Goal: Task Accomplishment & Management: Manage account settings

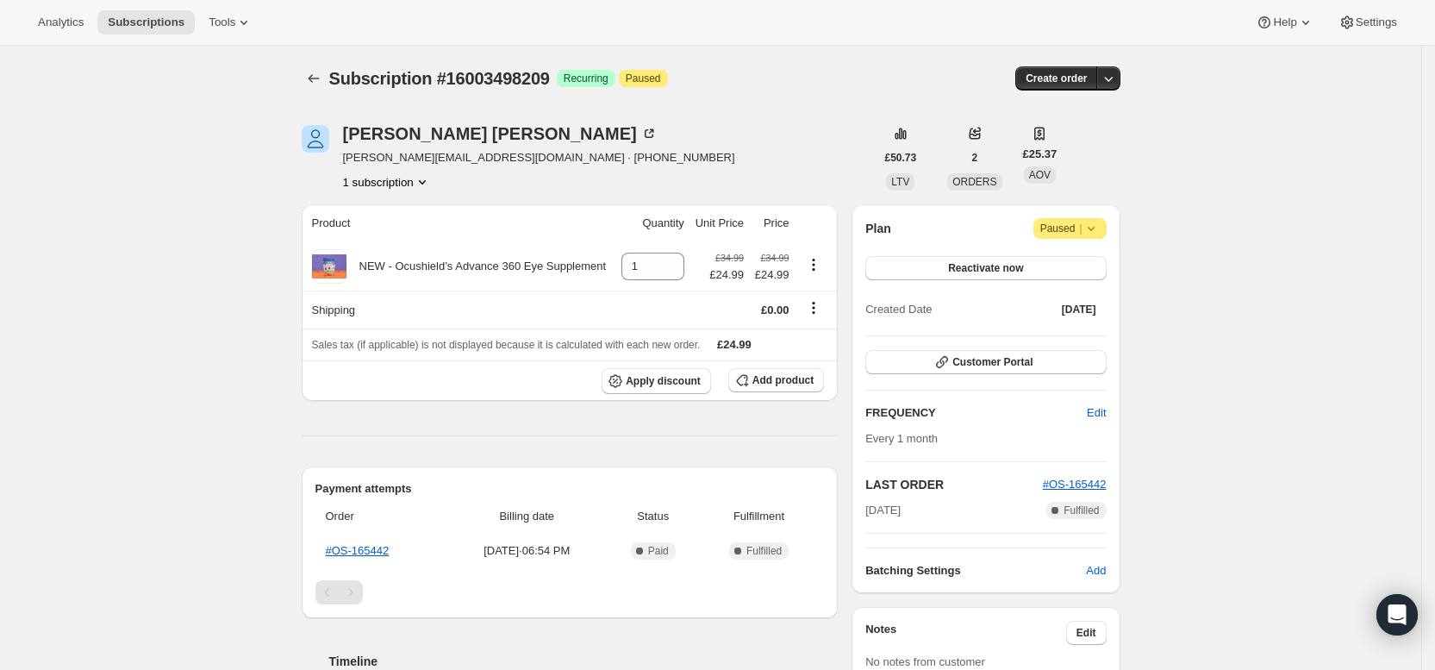
click at [1097, 223] on icon at bounding box center [1091, 228] width 17 height 17
click at [1081, 257] on span "Cancel subscription" at bounding box center [1078, 262] width 97 height 13
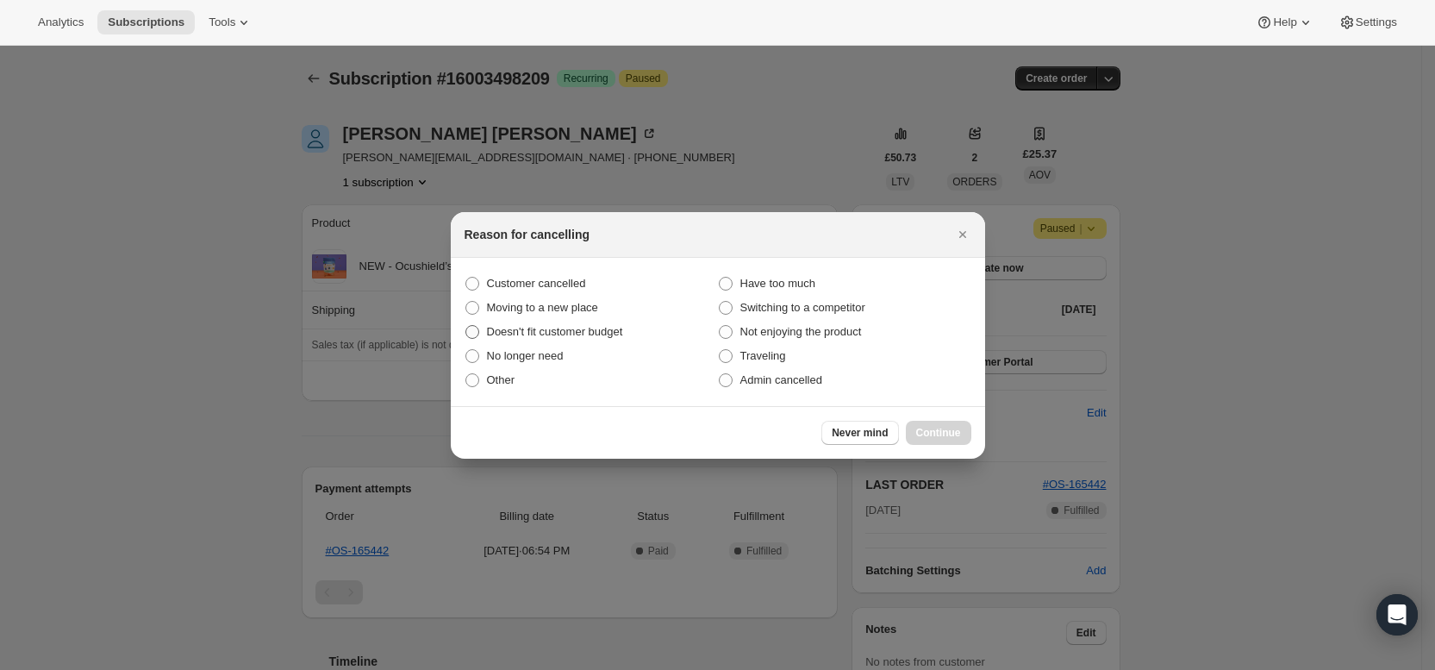
click at [475, 336] on span ":rbk:" at bounding box center [473, 332] width 14 height 14
click at [466, 326] on input "Doesn't fit customer budget" at bounding box center [466, 325] width 1 height 1
radio input "true"
click at [948, 418] on div "Never mind Continue" at bounding box center [718, 432] width 534 height 53
click at [947, 431] on span "Continue" at bounding box center [938, 433] width 45 height 14
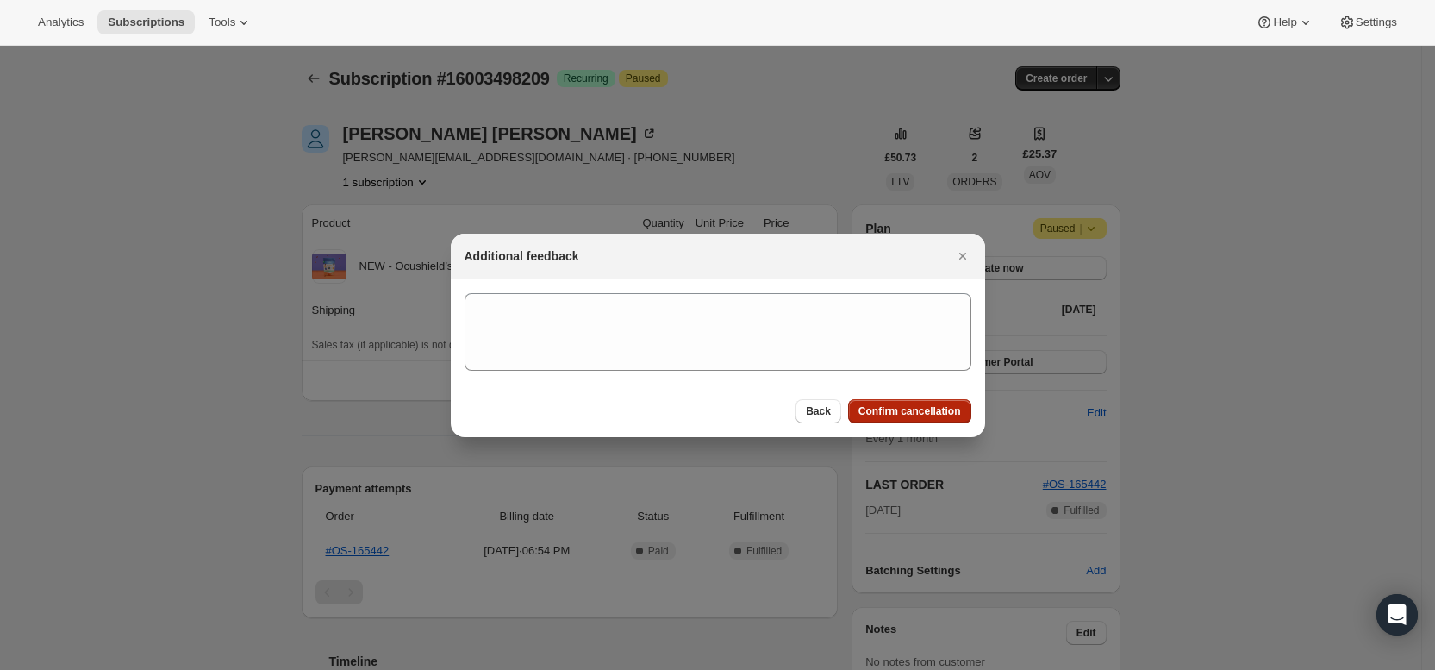
click at [897, 406] on span "Confirm cancellation" at bounding box center [910, 411] width 103 height 14
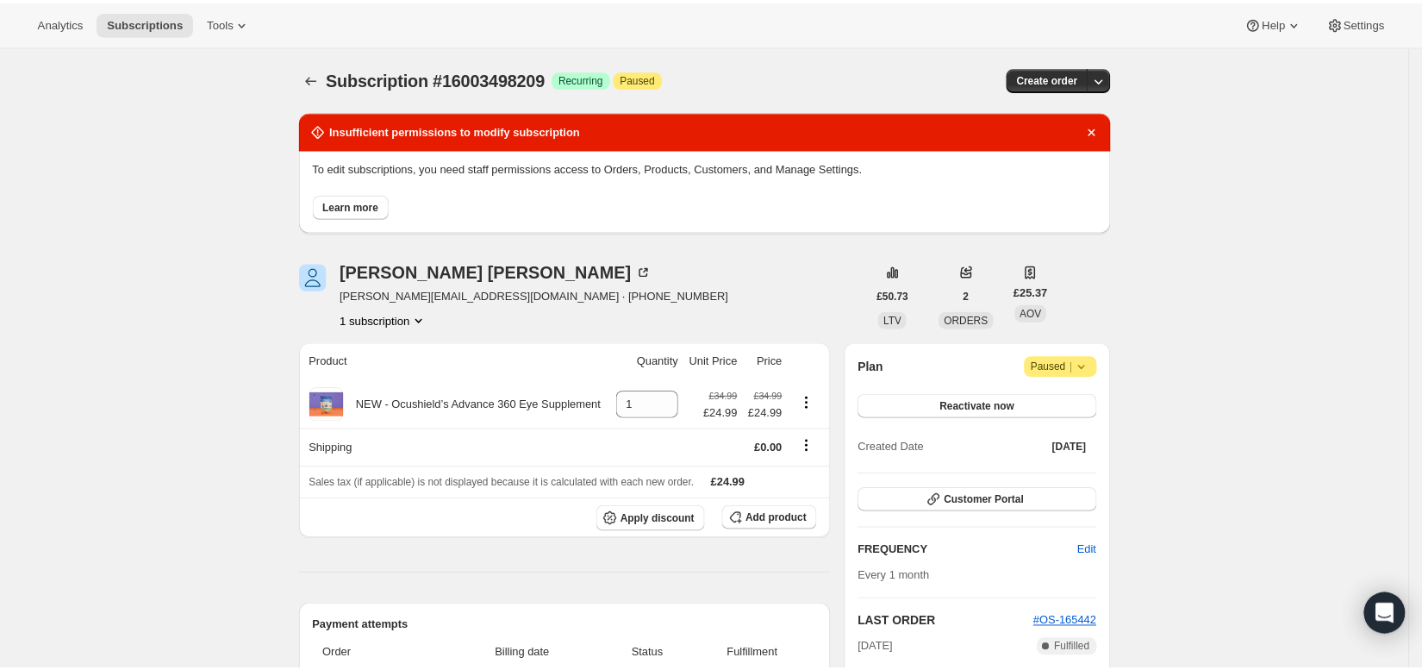
scroll to position [129, 0]
